Goal: Download file/media

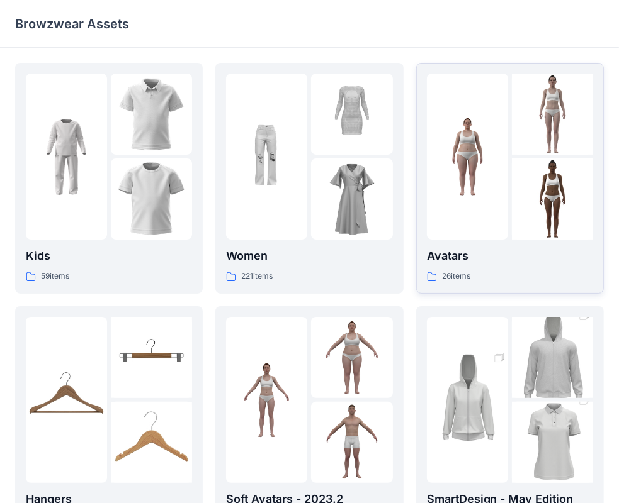
click at [499, 140] on img at bounding box center [467, 156] width 81 height 81
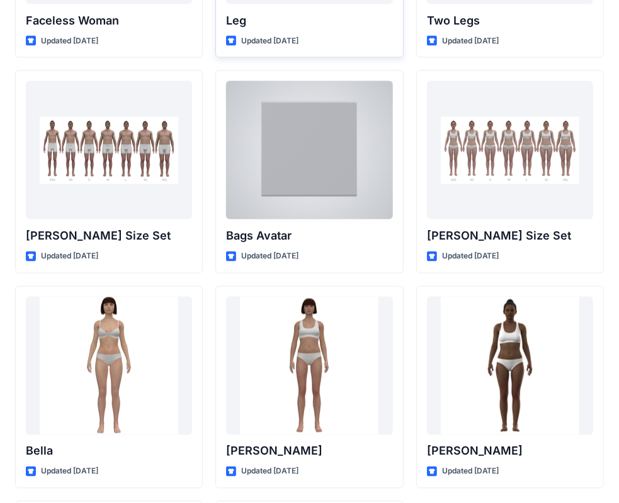
scroll to position [1331, 0]
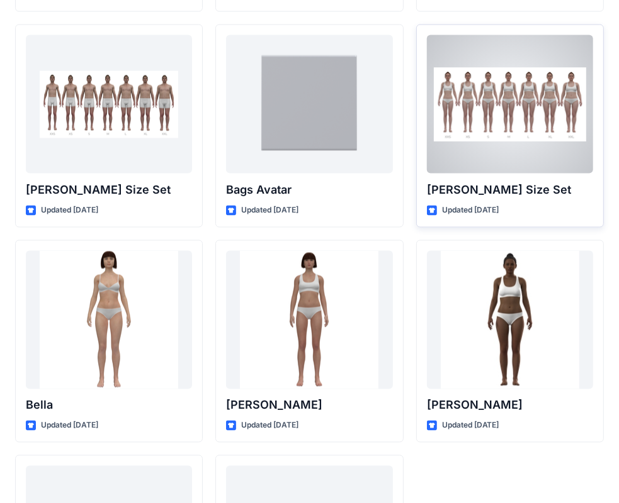
click at [494, 113] on div at bounding box center [510, 104] width 166 height 138
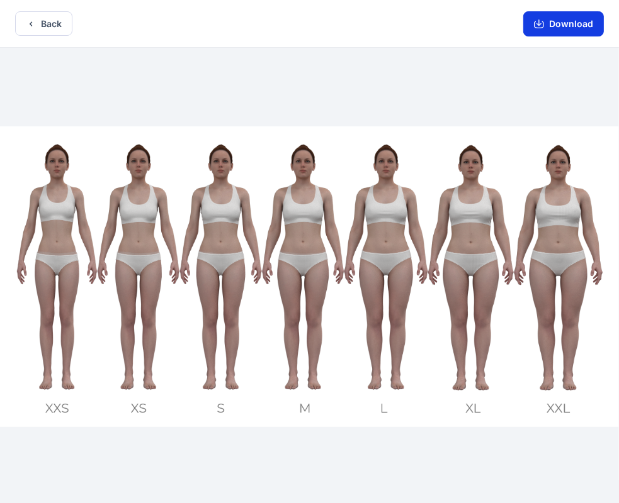
click at [581, 29] on button "Download" at bounding box center [563, 23] width 81 height 25
click at [25, 25] on button "Back" at bounding box center [43, 23] width 57 height 25
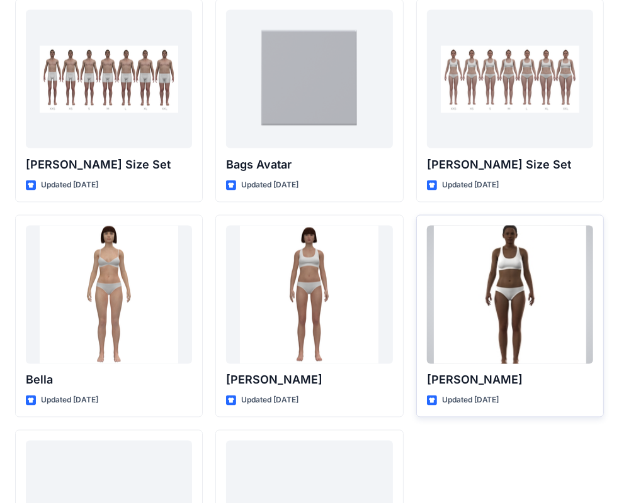
scroll to position [1124, 0]
